Goal: Information Seeking & Learning: Learn about a topic

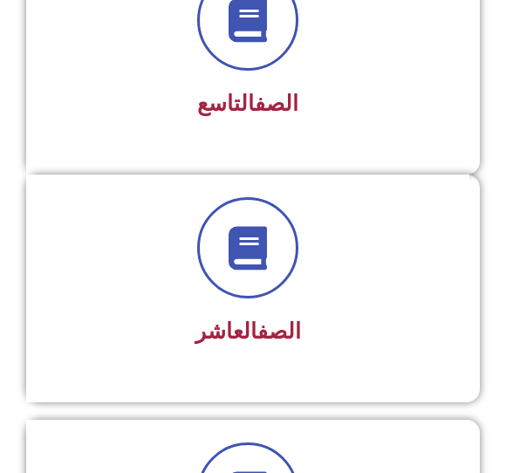
scroll to position [2289, 0]
click at [378, 100] on h3 "الصف التاسع" at bounding box center [248, 104] width 398 height 26
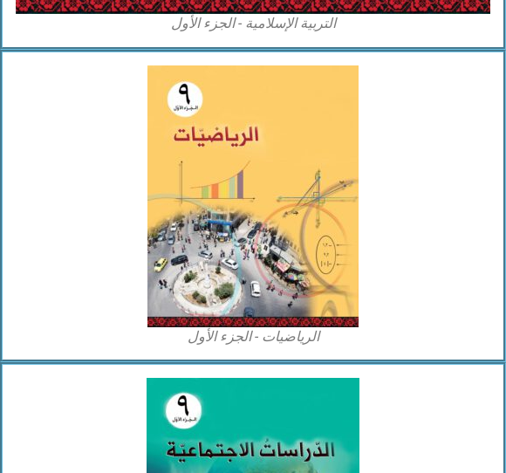
scroll to position [1520, 0]
click at [270, 206] on img at bounding box center [253, 196] width 211 height 262
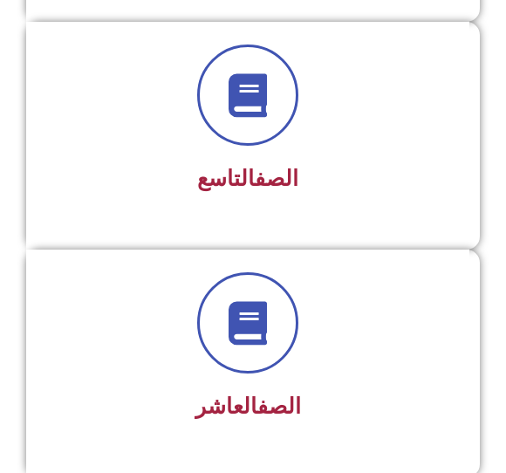
scroll to position [2213, 0]
click at [279, 168] on link "الصف" at bounding box center [277, 178] width 44 height 25
click at [279, 183] on link "الصف" at bounding box center [277, 178] width 44 height 25
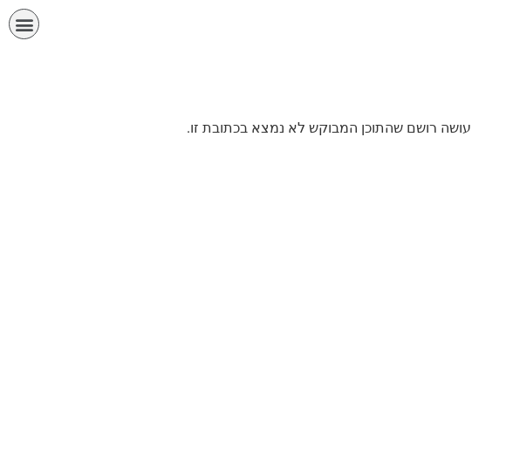
click at [15, 31] on icon "כפתור פתיחת תפריט" at bounding box center [24, 24] width 19 height 19
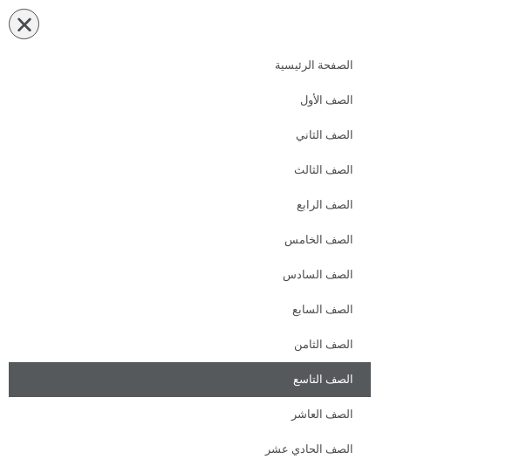
click at [346, 381] on link "الصف التاسع" at bounding box center [190, 379] width 362 height 35
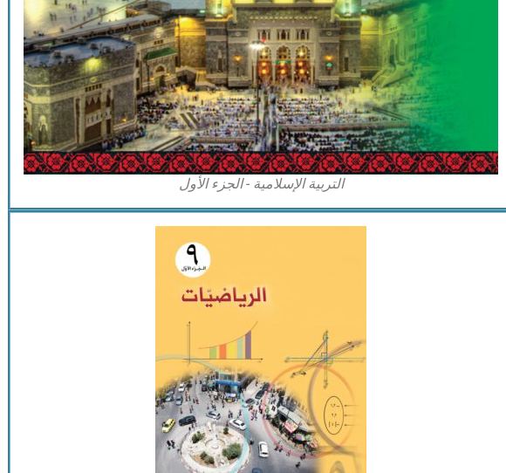
scroll to position [1359, 0]
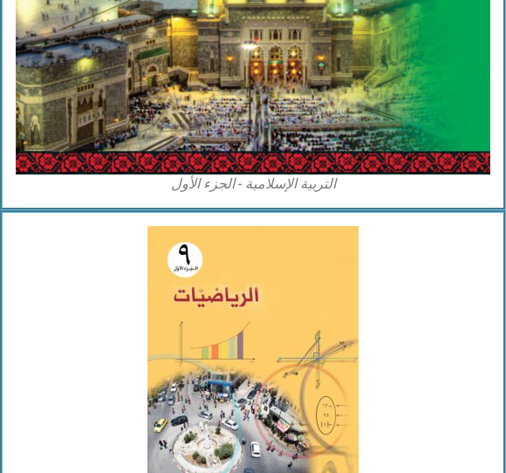
click at [291, 305] on img at bounding box center [253, 357] width 211 height 262
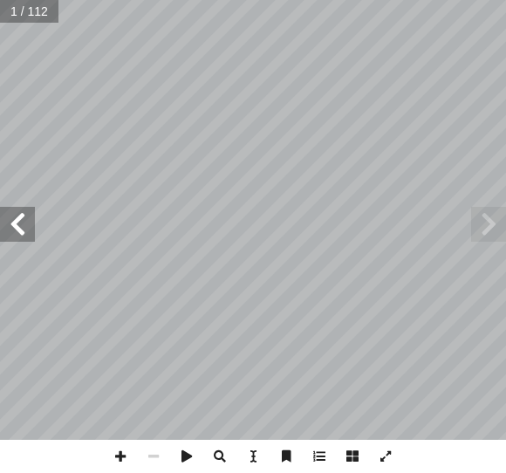
click at [22, 233] on span at bounding box center [17, 224] width 35 height 35
click at [29, 227] on span at bounding box center [17, 224] width 35 height 35
click at [22, 230] on span at bounding box center [17, 224] width 35 height 35
click at [28, 231] on span at bounding box center [17, 224] width 35 height 35
click at [22, 231] on span at bounding box center [17, 224] width 35 height 35
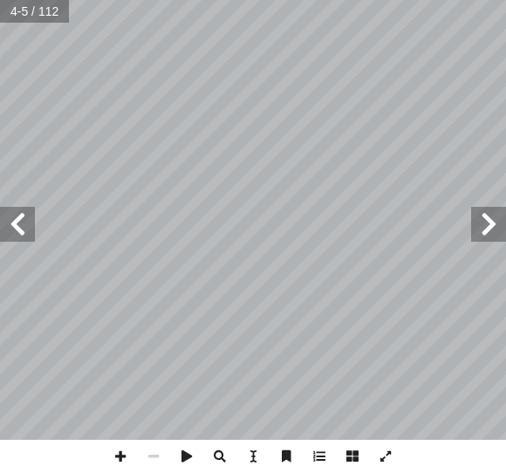
click at [34, 223] on span at bounding box center [17, 224] width 35 height 35
click at [30, 217] on span at bounding box center [17, 224] width 35 height 35
click at [24, 233] on span at bounding box center [17, 224] width 35 height 35
click at [31, 216] on span at bounding box center [17, 224] width 35 height 35
click at [29, 220] on span at bounding box center [17, 224] width 35 height 35
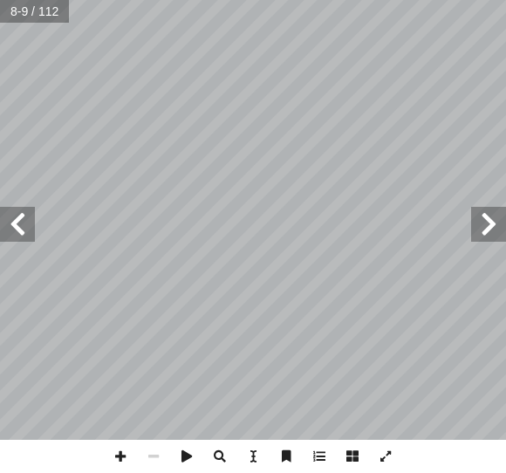
click at [31, 221] on span at bounding box center [17, 224] width 35 height 35
click at [34, 218] on span at bounding box center [17, 224] width 35 height 35
click at [31, 223] on span at bounding box center [17, 224] width 35 height 35
click at [24, 224] on span at bounding box center [17, 224] width 35 height 35
click at [30, 221] on span at bounding box center [17, 224] width 35 height 35
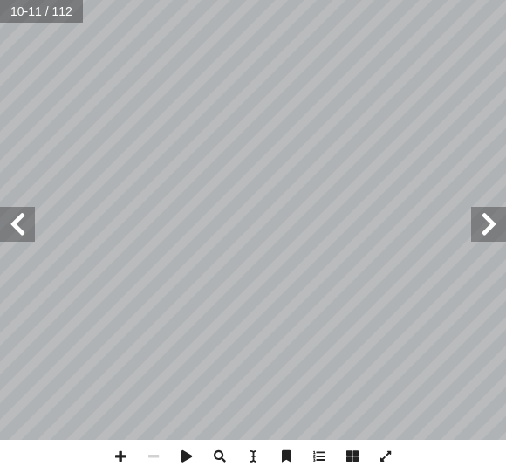
click at [31, 223] on span at bounding box center [17, 224] width 35 height 35
click at [32, 230] on span at bounding box center [17, 224] width 35 height 35
click at [34, 224] on span at bounding box center [17, 224] width 35 height 35
click at [28, 230] on span at bounding box center [17, 224] width 35 height 35
click at [30, 227] on span at bounding box center [17, 224] width 35 height 35
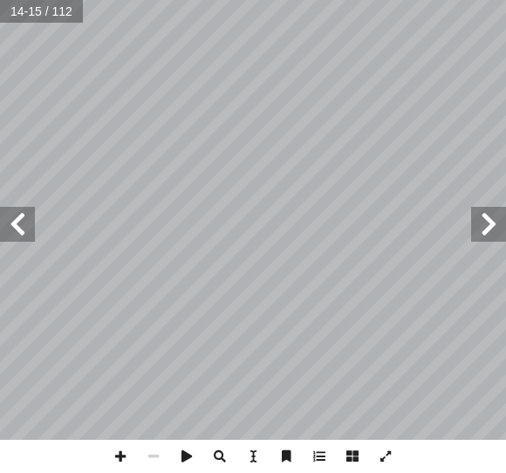
click at [18, 227] on span at bounding box center [17, 224] width 35 height 35
click at [8, 223] on span at bounding box center [17, 224] width 35 height 35
click at [27, 228] on span at bounding box center [17, 224] width 35 height 35
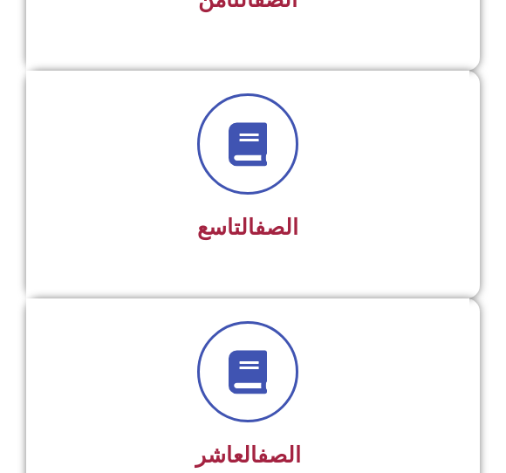
scroll to position [2173, 0]
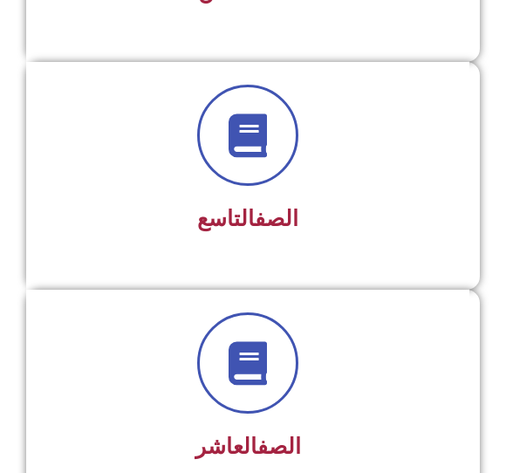
click at [331, 191] on div "الصف التاسع" at bounding box center [248, 163] width 398 height 156
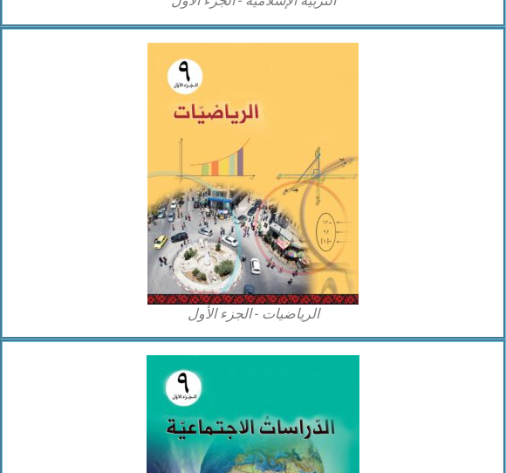
scroll to position [1541, 0]
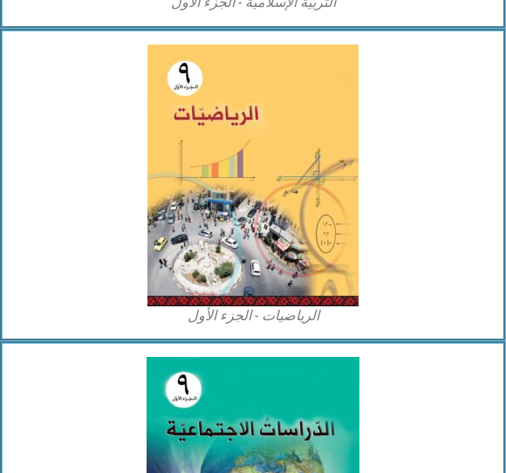
click at [296, 238] on img at bounding box center [253, 176] width 211 height 262
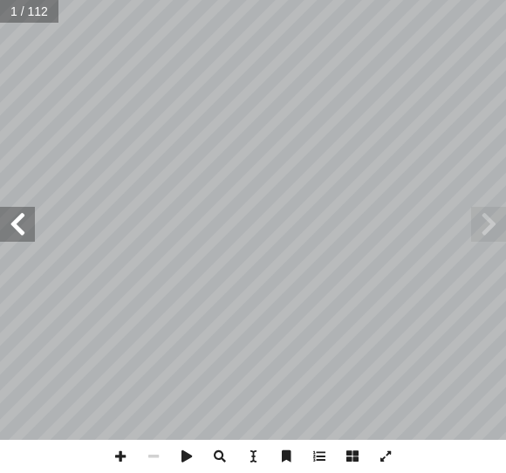
click at [20, 229] on span at bounding box center [17, 224] width 35 height 35
click at [27, 228] on span at bounding box center [17, 224] width 35 height 35
click at [27, 226] on span at bounding box center [17, 224] width 35 height 35
click at [25, 226] on span at bounding box center [17, 224] width 35 height 35
click at [31, 221] on span at bounding box center [17, 224] width 35 height 35
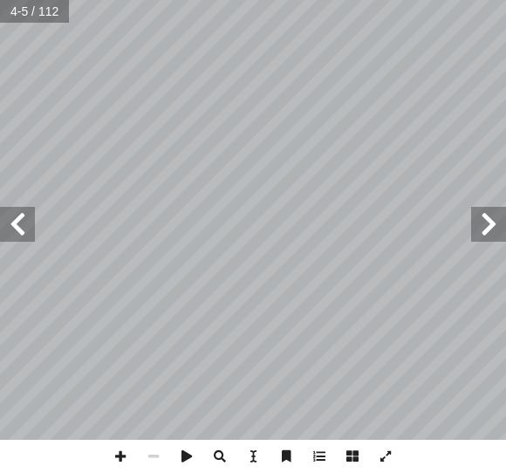
click at [26, 220] on span at bounding box center [17, 224] width 35 height 35
click at [20, 221] on span at bounding box center [17, 224] width 35 height 35
click at [29, 223] on span at bounding box center [17, 224] width 35 height 35
click at [23, 233] on span at bounding box center [17, 224] width 35 height 35
click at [26, 228] on span at bounding box center [17, 224] width 35 height 35
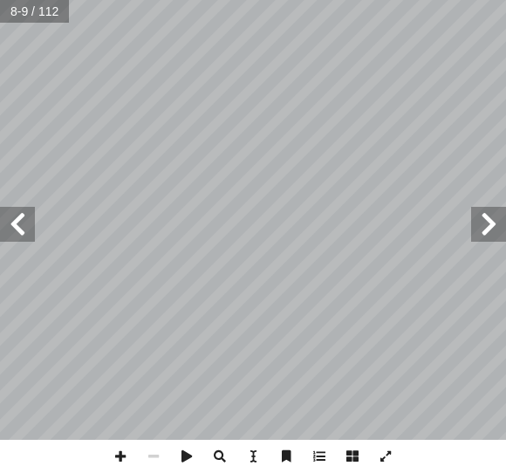
click at [33, 217] on span at bounding box center [17, 224] width 35 height 35
click at [33, 216] on span at bounding box center [17, 224] width 35 height 35
click at [34, 225] on span at bounding box center [17, 224] width 35 height 35
click at [24, 225] on span at bounding box center [17, 224] width 35 height 35
click at [30, 231] on span at bounding box center [17, 224] width 35 height 35
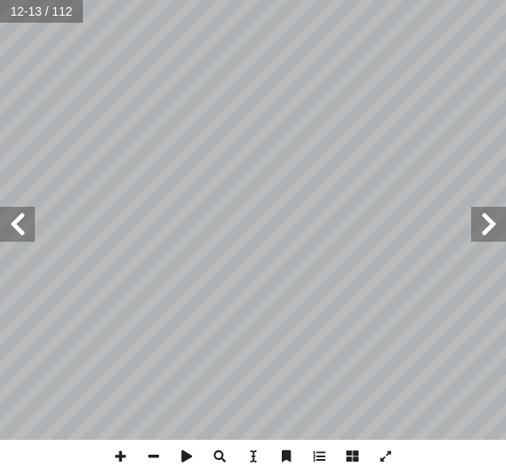
click at [31, 240] on span at bounding box center [17, 224] width 35 height 35
click at [23, 240] on span at bounding box center [17, 224] width 35 height 35
click at [31, 236] on span at bounding box center [17, 224] width 35 height 35
click at [26, 239] on span at bounding box center [17, 224] width 35 height 35
click at [28, 238] on span at bounding box center [17, 224] width 35 height 35
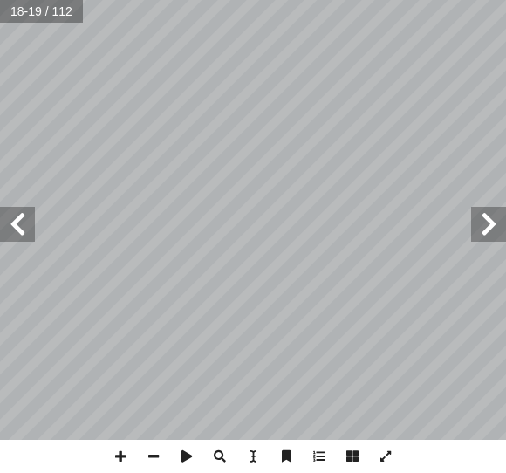
click at [482, 235] on span at bounding box center [488, 224] width 35 height 35
click at [28, 232] on span at bounding box center [17, 224] width 35 height 35
